Goal: Check status: Check status

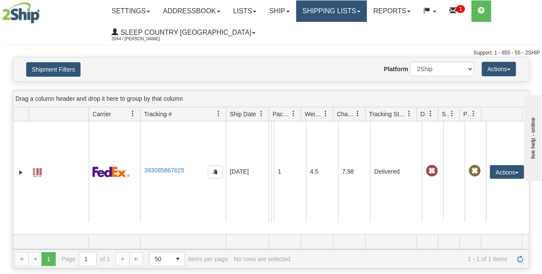
click at [347, 12] on link "Shipping lists" at bounding box center [331, 10] width 71 height 21
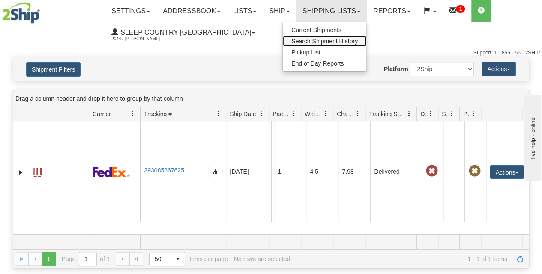
click at [344, 42] on span "Search Shipment History" at bounding box center [324, 41] width 66 height 7
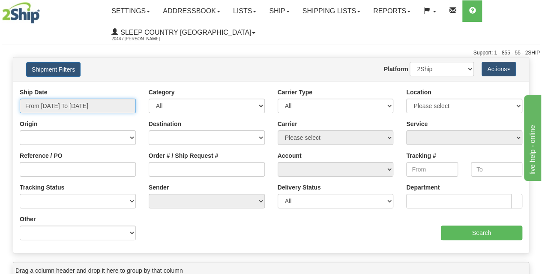
click at [63, 106] on input "From 10/02/2025 To 10/03/2025" at bounding box center [78, 106] width 116 height 15
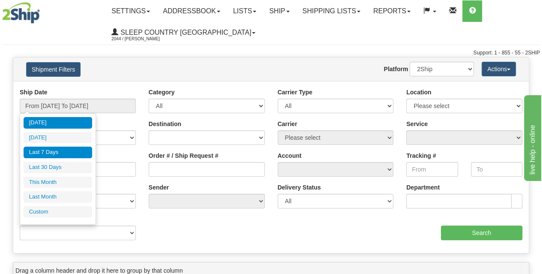
click at [82, 153] on li "Last 7 Days" at bounding box center [58, 153] width 69 height 12
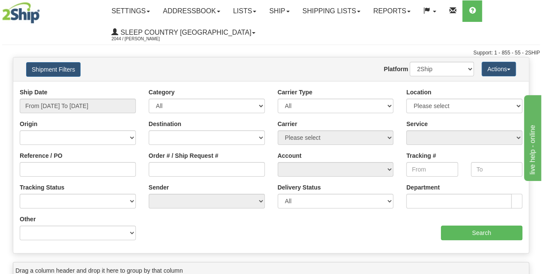
click at [82, 153] on div "Reference / PO" at bounding box center [78, 163] width 116 height 25
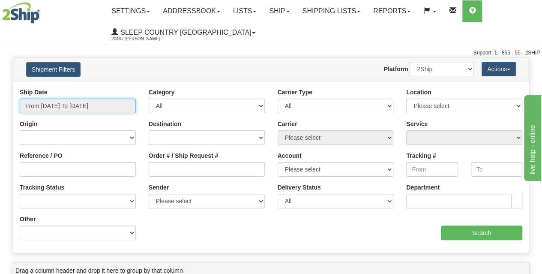
click at [61, 108] on input "From 09/27/2025 To 10/03/2025" at bounding box center [78, 106] width 116 height 15
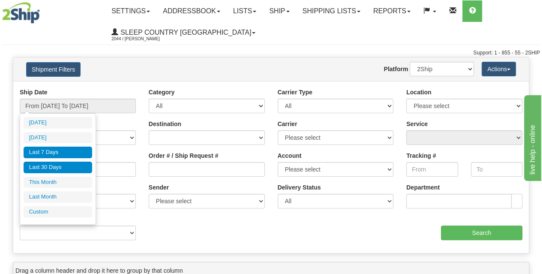
click at [74, 162] on li "Last 30 Days" at bounding box center [58, 168] width 69 height 12
type input "From [DATE] To [DATE]"
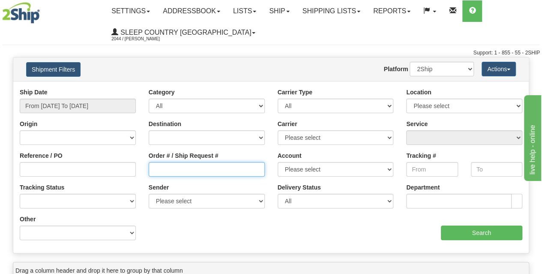
click at [178, 171] on input "Order # / Ship Request #" at bounding box center [207, 169] width 116 height 15
paste input "9002I132073"
type input "9002I132073"
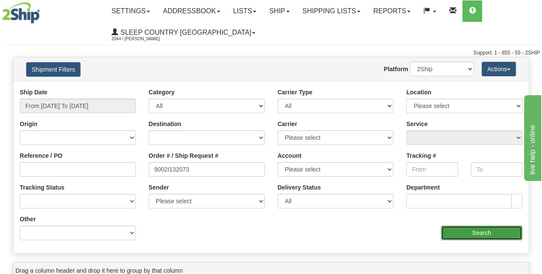
click at [458, 230] on input "Search" at bounding box center [482, 232] width 82 height 15
